Goal: Check status: Check status

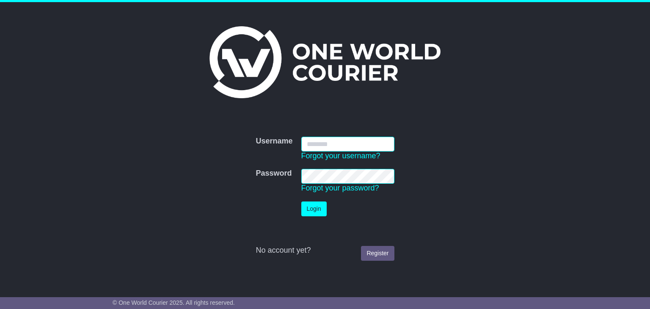
type input "**********"
click at [307, 206] on button "Login" at bounding box center [313, 208] width 25 height 15
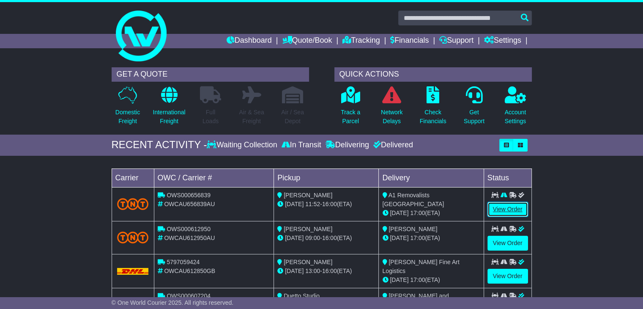
click at [496, 206] on link "View Order" at bounding box center [508, 209] width 41 height 15
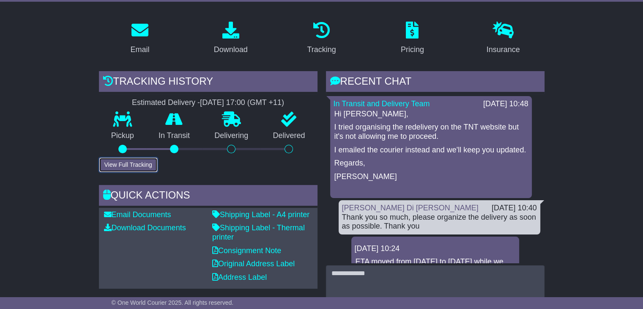
click at [142, 163] on button "View Full Tracking" at bounding box center [128, 164] width 59 height 15
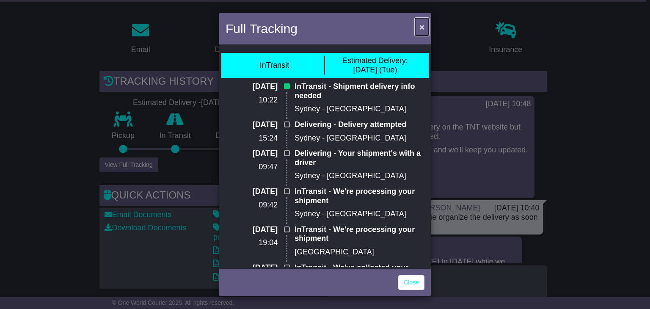
click at [422, 30] on span "×" at bounding box center [421, 27] width 5 height 10
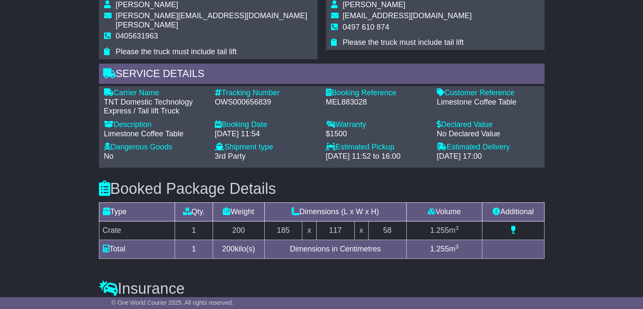
scroll to position [533, 0]
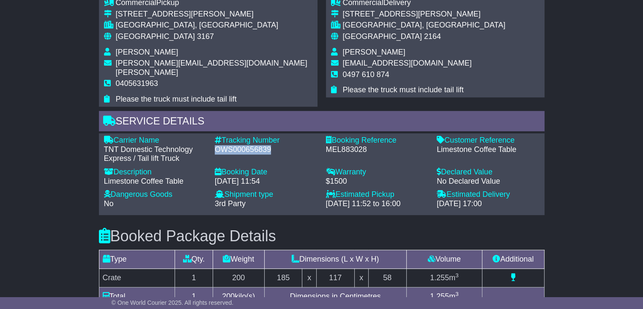
drag, startPoint x: 271, startPoint y: 139, endPoint x: 212, endPoint y: 141, distance: 59.3
click at [212, 141] on div "Tracking Number - OWS000656839" at bounding box center [266, 149] width 111 height 27
copy div "OWS000656839"
